Goal: Find specific page/section: Find specific page/section

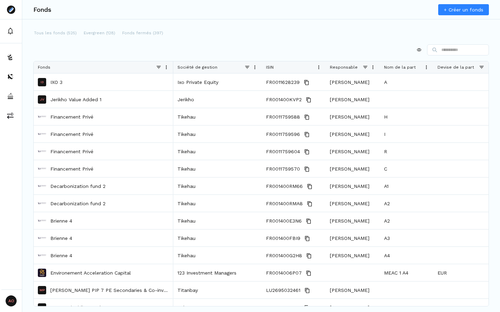
click at [202, 38] on div "Tous les fonds (525) Evergreen (128) Fonds fermés (397)" at bounding box center [260, 33] width 455 height 11
click at [308, 33] on div "Tous les fonds (525) Evergreen (128) Fonds fermés (397)" at bounding box center [260, 33] width 455 height 11
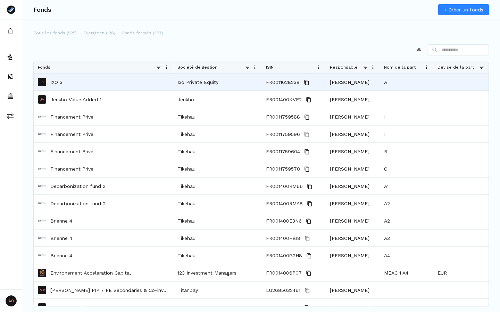
click at [62, 81] on p "IXO 3" at bounding box center [56, 82] width 12 height 7
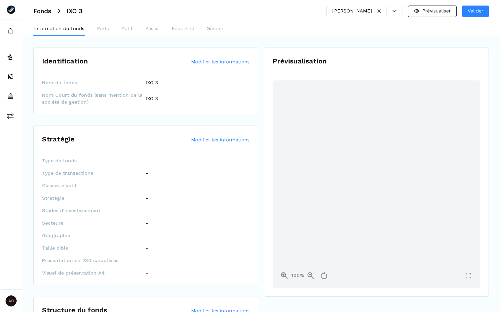
click at [45, 13] on h3 "Fonds" at bounding box center [42, 11] width 18 height 6
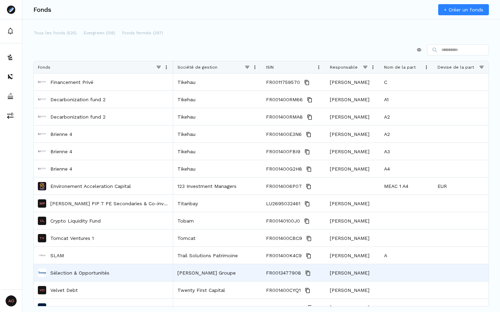
scroll to position [186, 0]
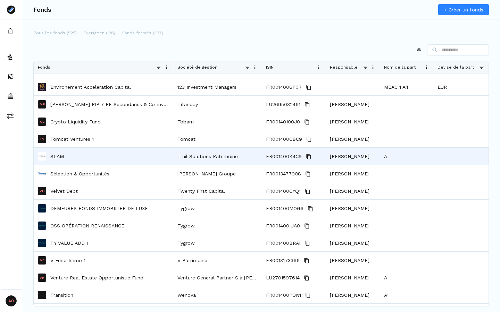
click at [55, 157] on p "SLAM" at bounding box center [57, 156] width 14 height 7
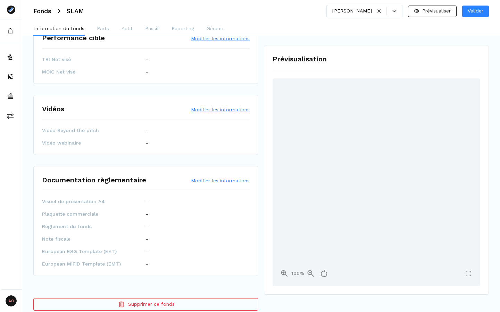
scroll to position [781, 0]
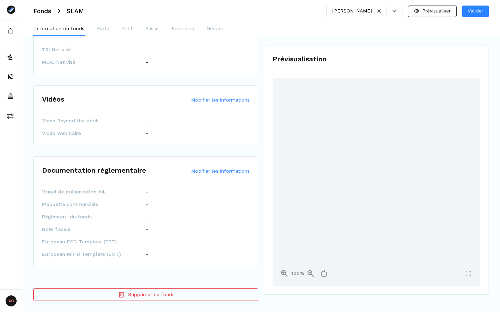
click at [43, 6] on div "Fonds SLAM [PERSON_NAME] Prévisualiser Valider" at bounding box center [261, 11] width 478 height 22
click at [44, 10] on h3 "Fonds" at bounding box center [42, 11] width 18 height 6
